Goal: Information Seeking & Learning: Learn about a topic

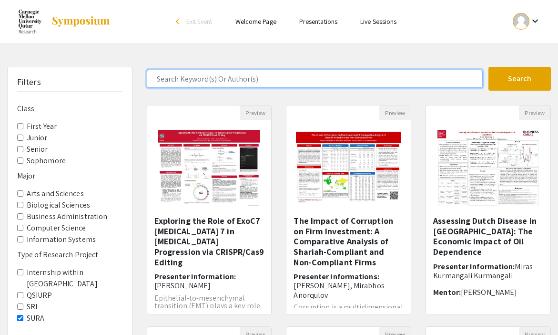
click at [275, 79] on input "Search Keyword(s) Or Author(s)" at bounding box center [315, 79] width 336 height 18
type input "rasha"
click at [488, 67] on button "Search" at bounding box center [519, 79] width 62 height 24
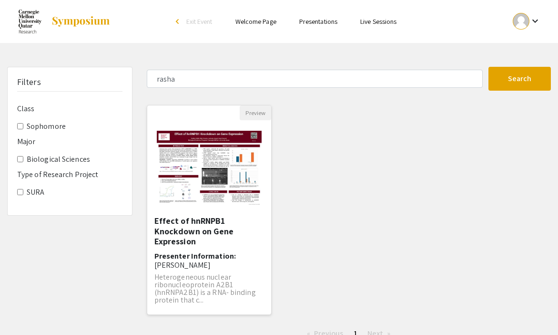
click at [225, 158] on img "Open Presentation <p>Effect of hnRNPB1 Knockdown on Gene Expression</p>" at bounding box center [209, 167] width 124 height 93
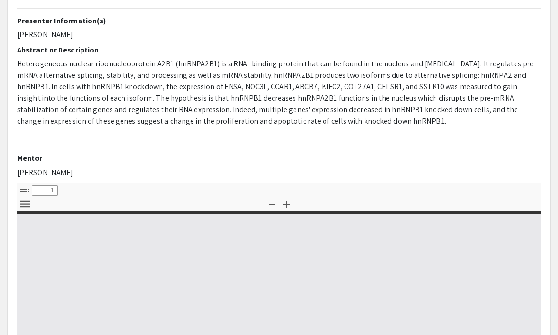
select select "custom"
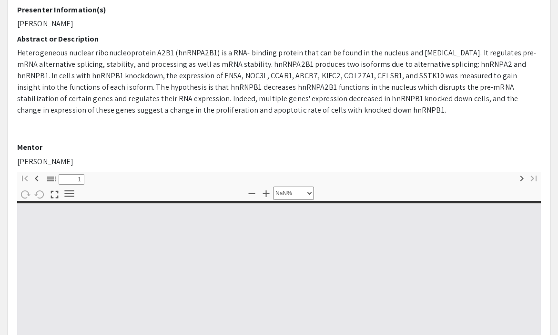
type input "0"
select select "custom"
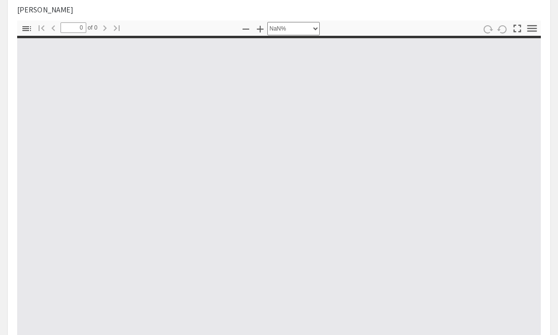
scroll to position [270, 0]
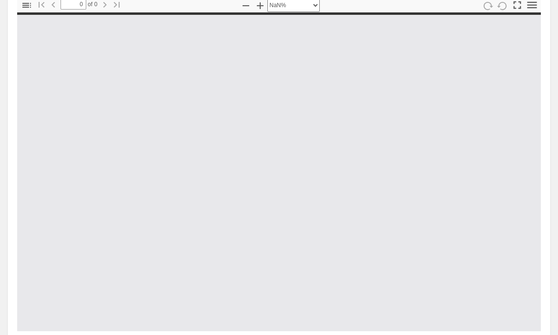
type input "1"
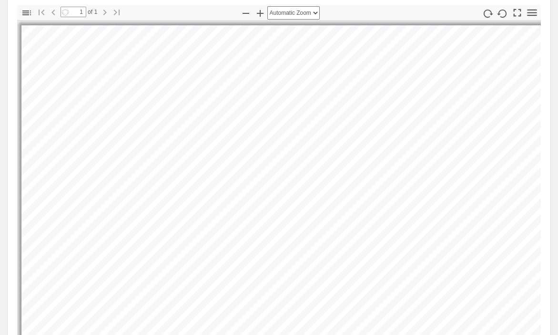
scroll to position [300, 0]
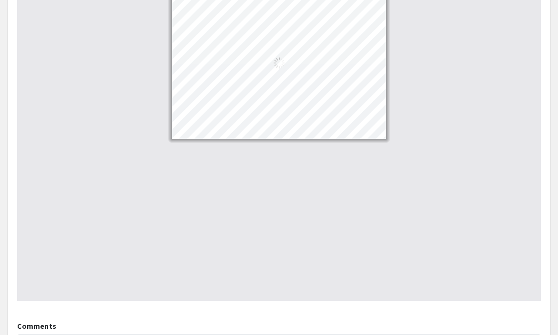
scroll to position [230, 0]
select select "custom"
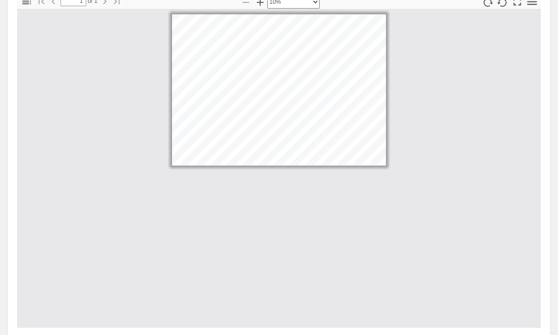
scroll to position [272, 0]
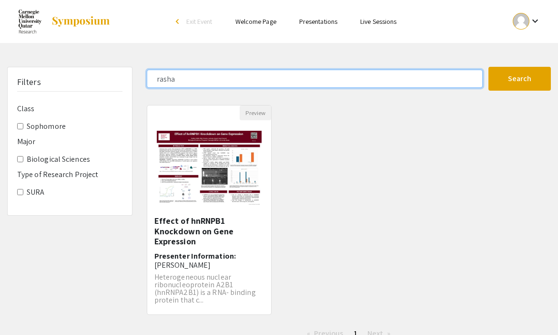
click at [168, 79] on input "rasha" at bounding box center [315, 79] width 336 height 18
type input "reem"
click at [488, 67] on button "Search" at bounding box center [519, 79] width 62 height 24
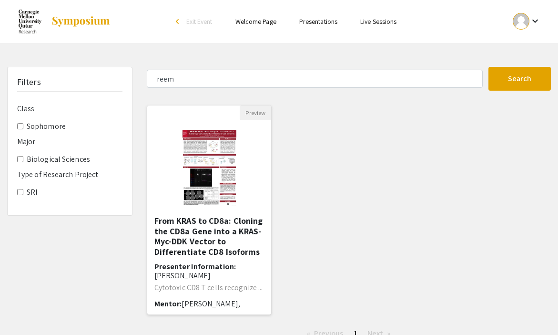
click at [213, 160] on img at bounding box center [209, 167] width 73 height 95
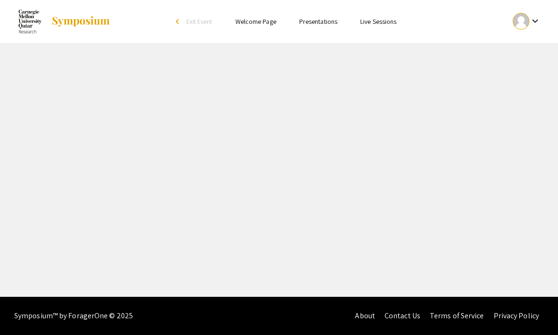
select select "custom"
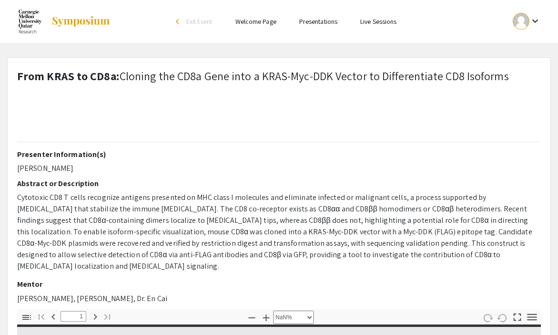
type input "0"
select select "custom"
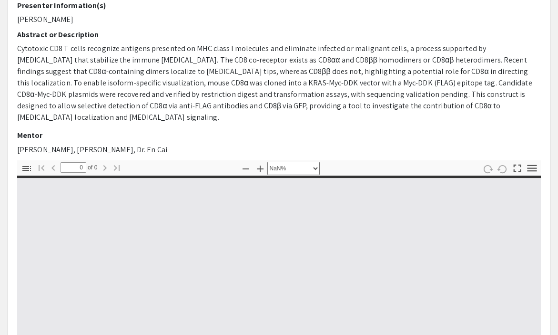
scroll to position [181, 0]
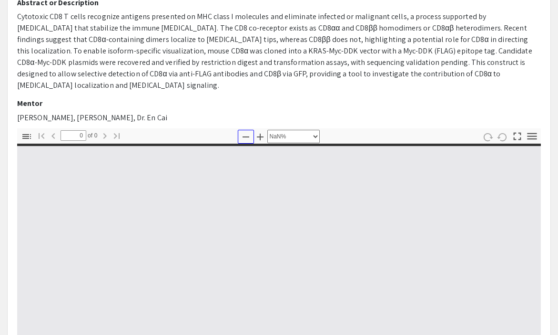
click at [245, 131] on icon "button" at bounding box center [245, 136] width 11 height 11
type input "1"
click at [245, 131] on icon "button" at bounding box center [245, 136] width 11 height 11
select select "custom"
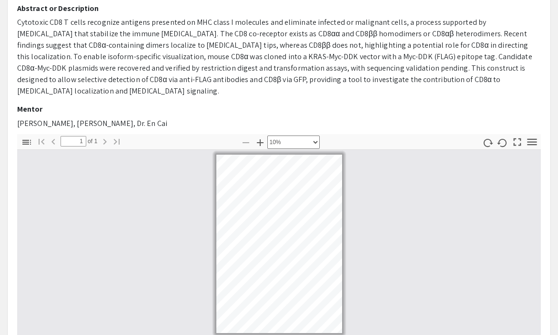
scroll to position [177, 0]
